Goal: Information Seeking & Learning: Find specific fact

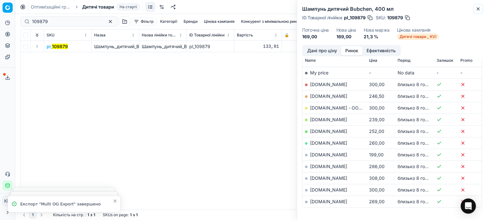
click at [478, 9] on icon "button" at bounding box center [477, 8] width 5 height 5
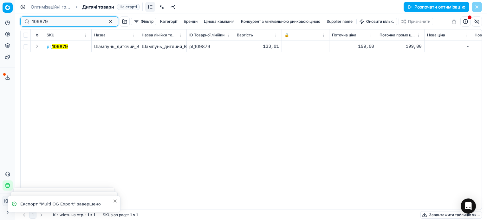
drag, startPoint x: 65, startPoint y: 24, endPoint x: 0, endPoint y: 17, distance: 64.9
click at [0, 17] on div "Pricing platform Аналітика Цінова оптимізація Асортимент продукції Шаблони Серв…" at bounding box center [243, 110] width 487 height 220
paste input "99877"
type input "99877"
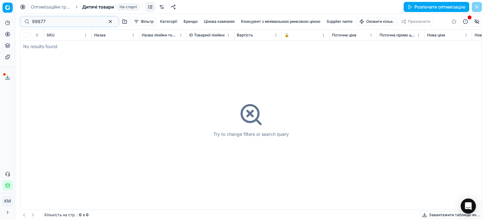
click at [96, 9] on span "Дитячі товари" at bounding box center [98, 7] width 32 height 6
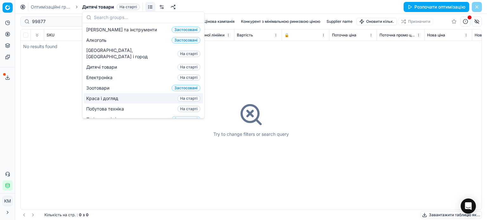
click at [103, 95] on span "Краса і догляд" at bounding box center [103, 98] width 35 height 6
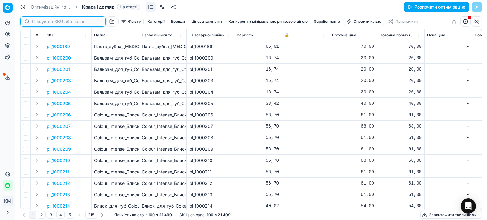
click at [39, 21] on input at bounding box center [66, 21] width 69 height 6
paste input "99877"
type input "99877"
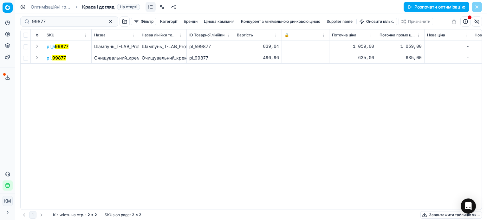
click at [58, 57] on mark "99877" at bounding box center [59, 57] width 14 height 5
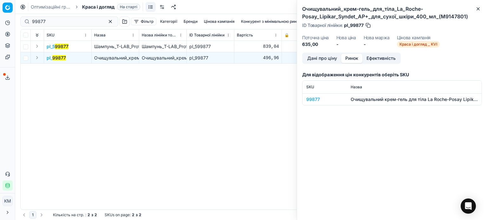
drag, startPoint x: 354, startPoint y: 57, endPoint x: 350, endPoint y: 72, distance: 15.3
click at [354, 57] on button "Ринок" at bounding box center [351, 58] width 21 height 9
click at [319, 99] on div "99877" at bounding box center [324, 99] width 37 height 6
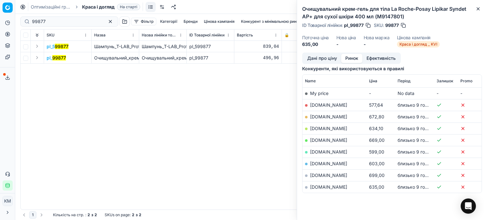
scroll to position [92, 0]
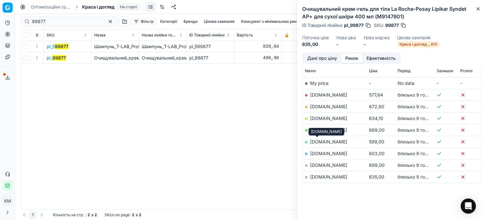
click at [318, 142] on link "[DOMAIN_NAME]" at bounding box center [328, 141] width 37 height 5
